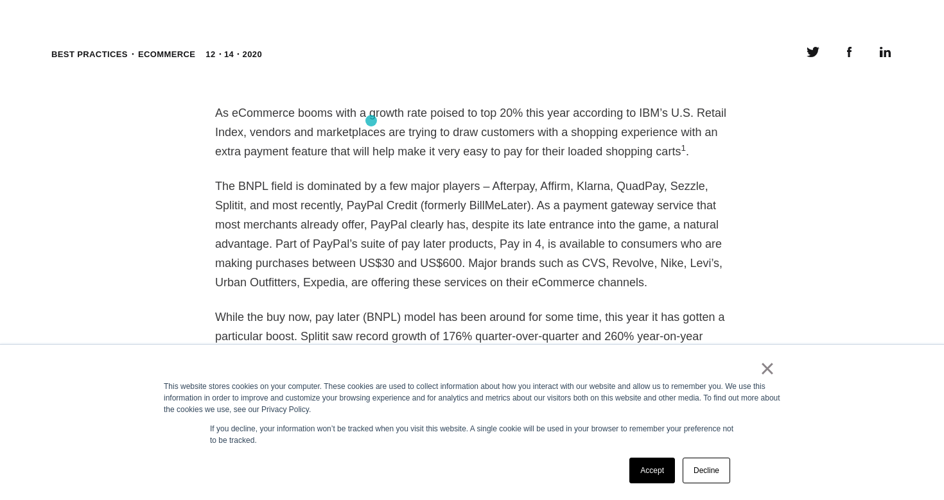
scroll to position [927, 0]
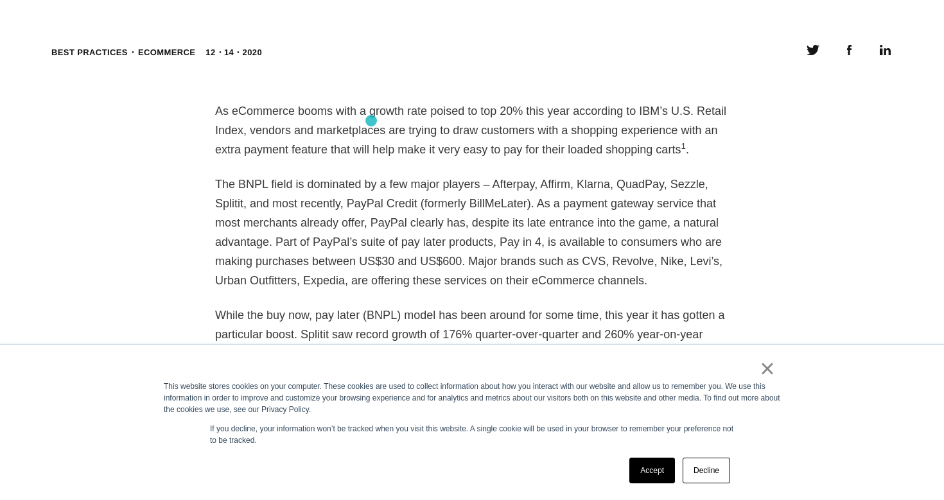
click at [371, 121] on p "As eCommerce booms with a growth rate poised to top 20% this year according to …" at bounding box center [472, 130] width 514 height 58
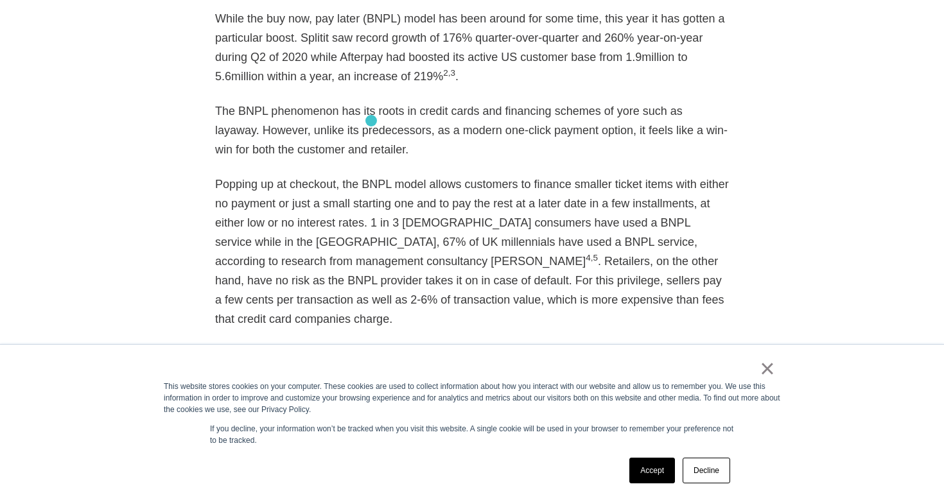
scroll to position [1225, 0]
drag, startPoint x: 214, startPoint y: 18, endPoint x: 466, endPoint y: 80, distance: 259.2
click at [466, 80] on p "While the buy now, pay later (BNPL) model has been around for some time, this y…" at bounding box center [472, 46] width 514 height 77
copy p "While the buy now, pay later (BNPL) model has been around for some time, this y…"
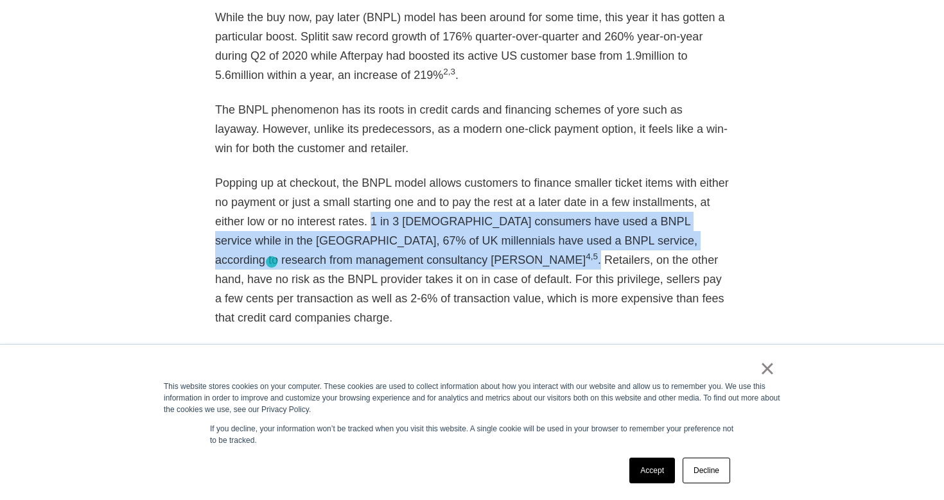
drag, startPoint x: 368, startPoint y: 222, endPoint x: 272, endPoint y: 262, distance: 104.5
click at [272, 262] on p "Popping up at checkout, the BNPL model allows customers to finance smaller tick…" at bounding box center [472, 250] width 514 height 154
copy p "1 in 3 US consumers have used a BNPL service while in the [GEOGRAPHIC_DATA], 67…"
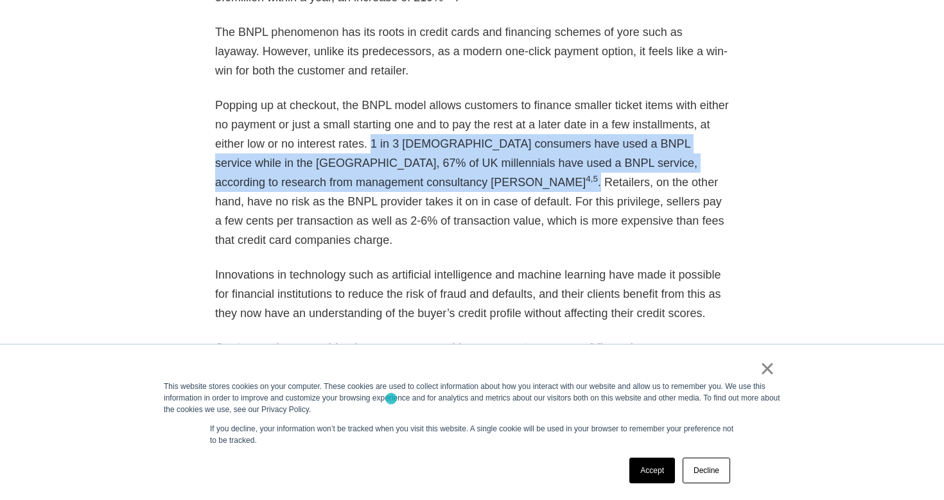
scroll to position [1304, 0]
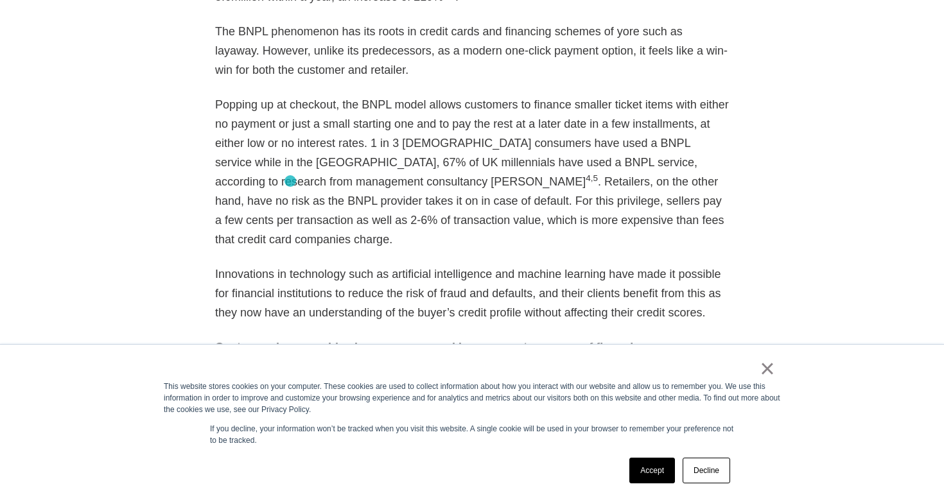
click at [290, 181] on p "Popping up at checkout, the BNPL model allows customers to finance smaller tick…" at bounding box center [472, 172] width 514 height 154
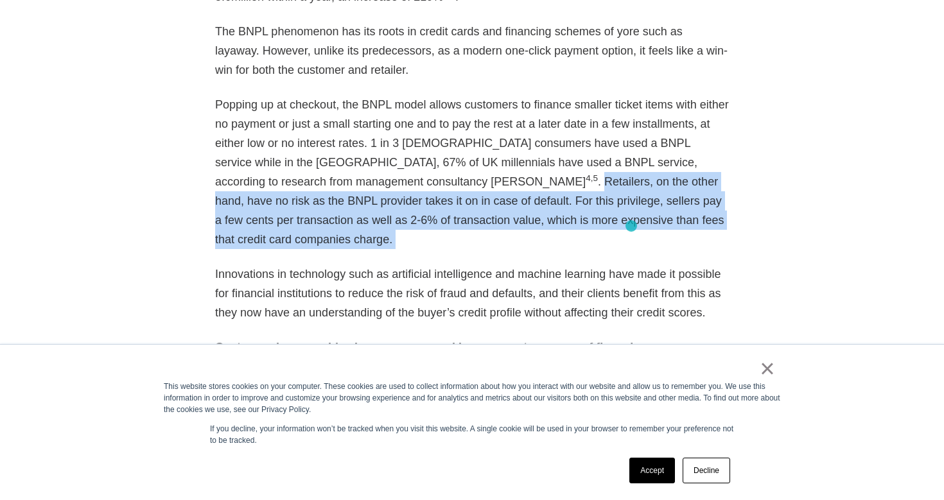
drag, startPoint x: 290, startPoint y: 181, endPoint x: 630, endPoint y: 225, distance: 342.5
click at [630, 225] on p "Popping up at checkout, the BNPL model allows customers to finance smaller tick…" at bounding box center [472, 172] width 514 height 154
copy div "Retailers, on the other hand, have no risk as the BNPL provider takes it on in …"
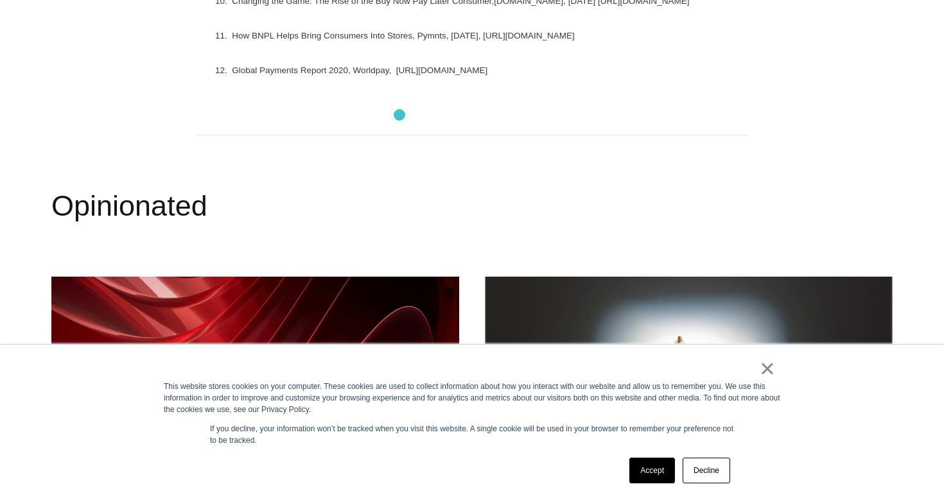
scroll to position [3510, 0]
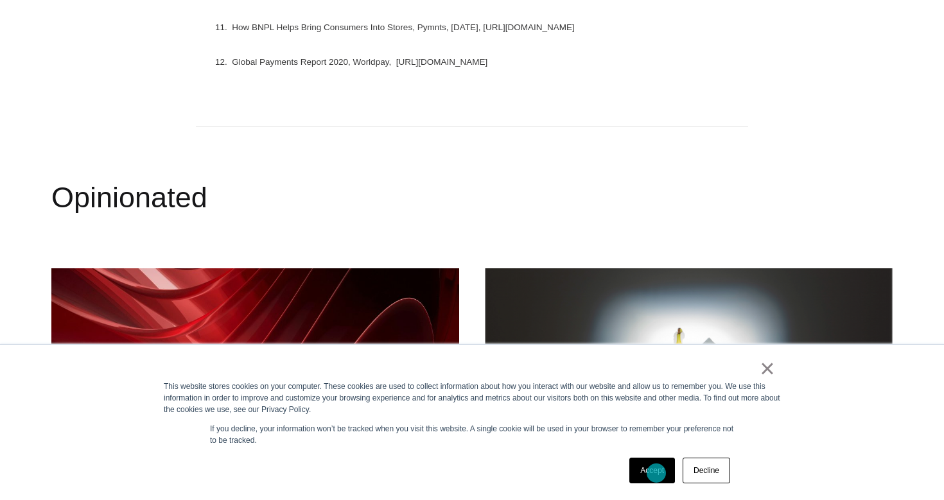
click at [656, 473] on link "Accept" at bounding box center [652, 471] width 46 height 26
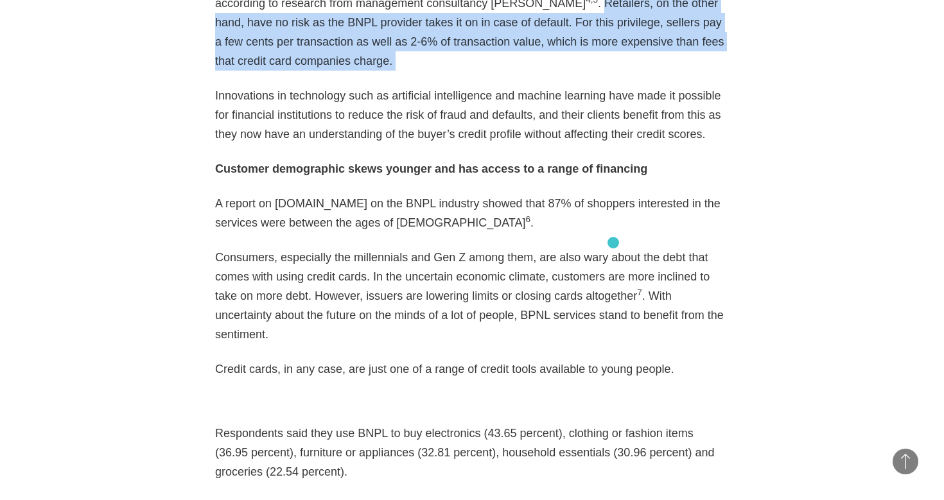
scroll to position [1486, 0]
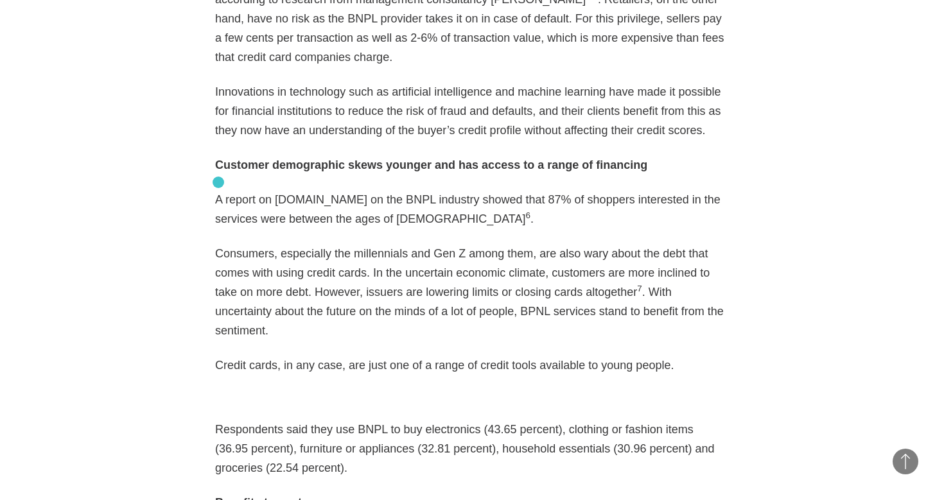
click at [218, 190] on p "A report on [DOMAIN_NAME] on the BNPL industry showed that 87% of shoppers inte…" at bounding box center [472, 209] width 514 height 39
drag, startPoint x: 218, startPoint y: 182, endPoint x: 475, endPoint y: 206, distance: 257.9
click at [475, 206] on p "A report on [DOMAIN_NAME] on the BNPL industry showed that 87% of shoppers inte…" at bounding box center [472, 209] width 514 height 39
click at [215, 159] on strong "Customer demographic skews younger and has access to a range of financing" at bounding box center [431, 165] width 432 height 13
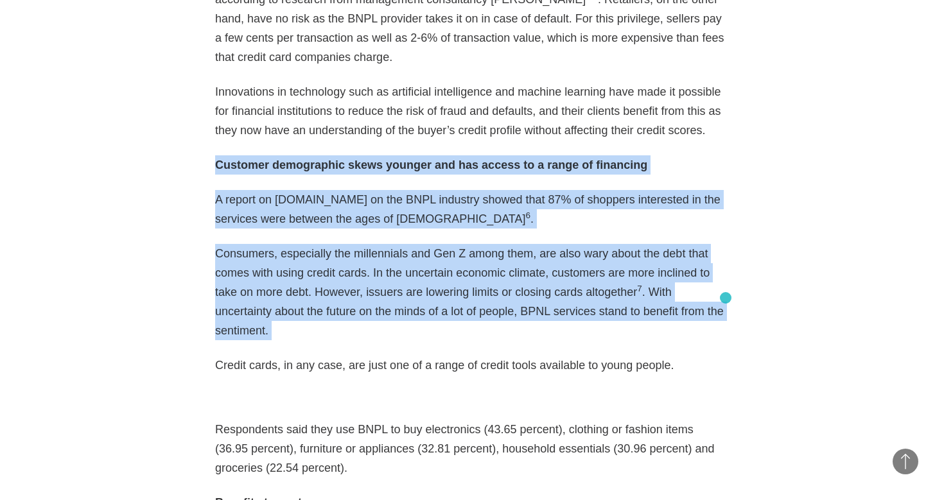
drag, startPoint x: 215, startPoint y: 148, endPoint x: 726, endPoint y: 298, distance: 532.0
copy div "Customer demographic skews younger and has access to a range of financing A rep…"
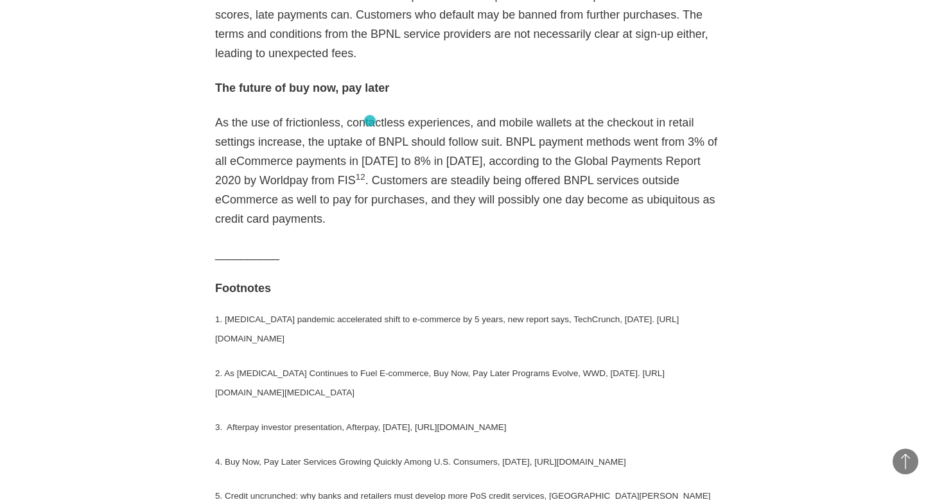
scroll to position [2813, 0]
